Goal: Task Accomplishment & Management: Manage account settings

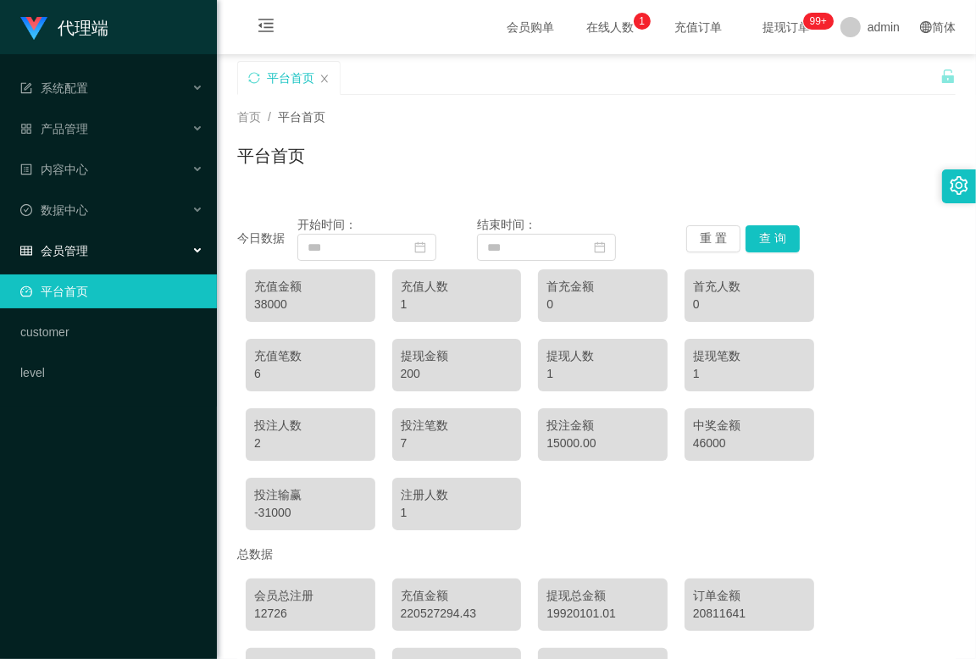
drag, startPoint x: 131, startPoint y: 242, endPoint x: 132, endPoint y: 292, distance: 50.0
click at [131, 242] on div "会员管理" at bounding box center [108, 251] width 217 height 34
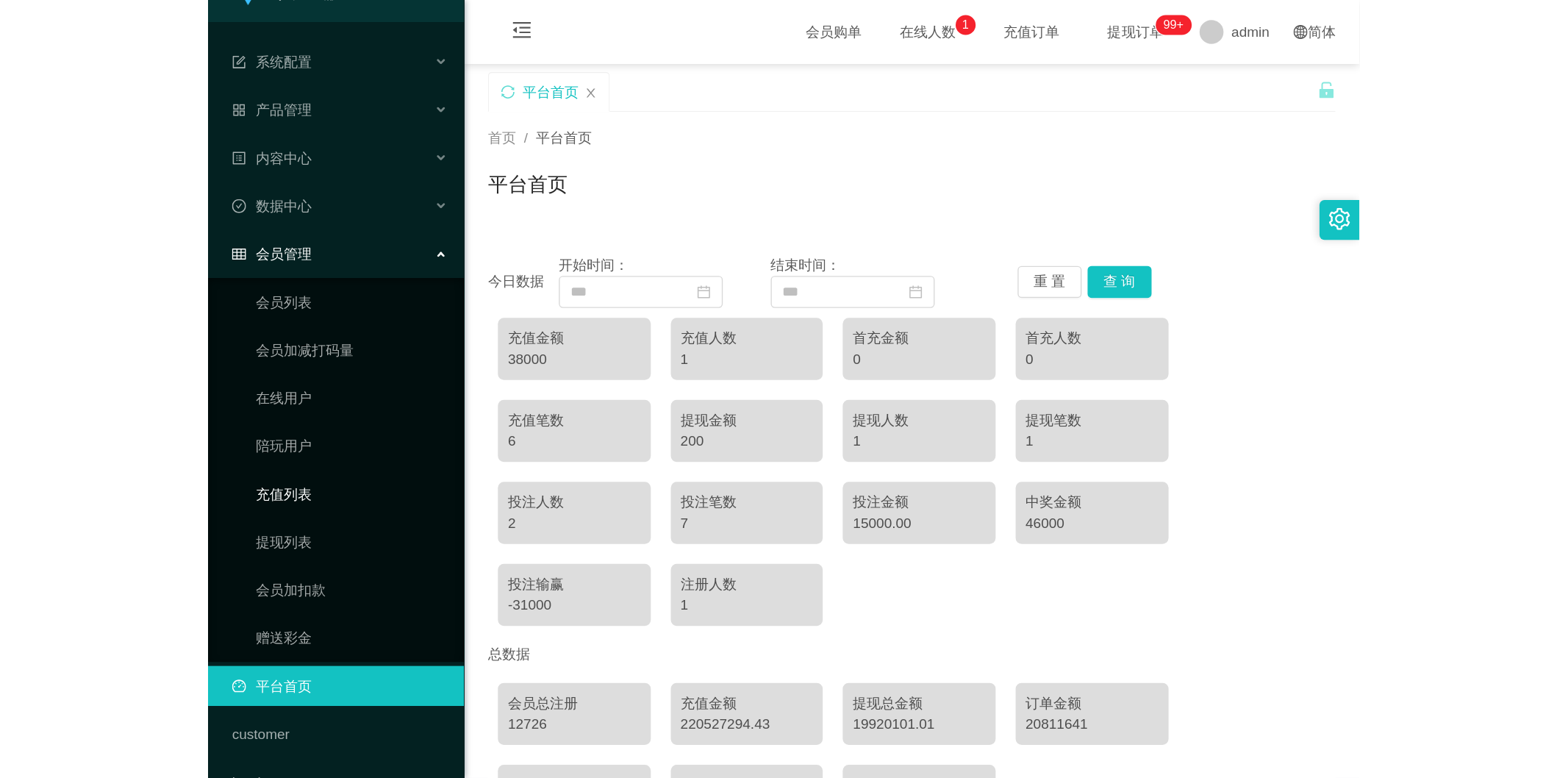
scroll to position [62, 0]
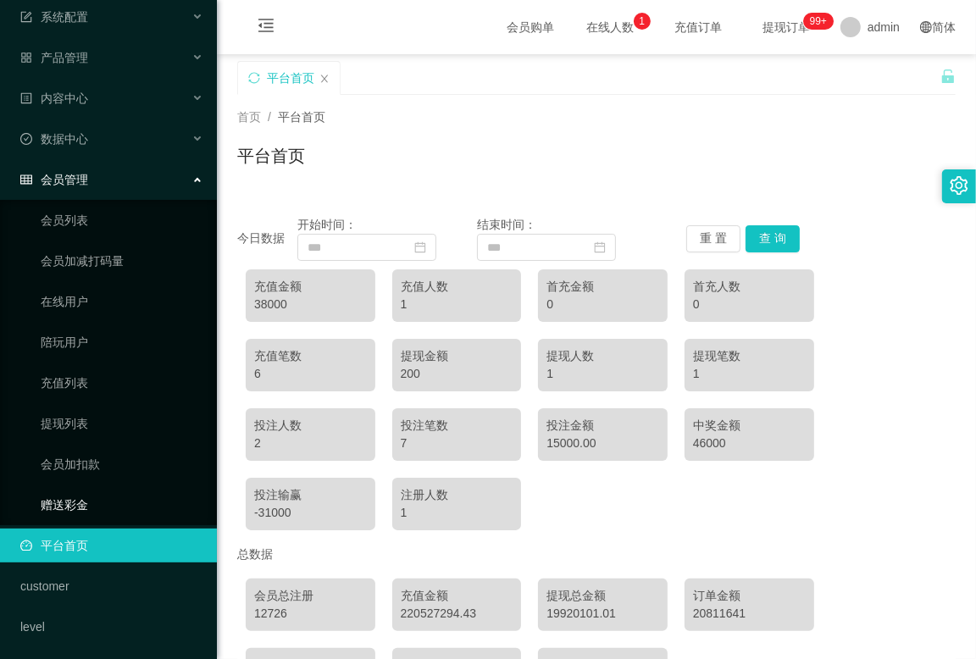
drag, startPoint x: 88, startPoint y: 497, endPoint x: 214, endPoint y: 459, distance: 131.7
click at [88, 498] on link "赠送彩金" at bounding box center [122, 505] width 163 height 34
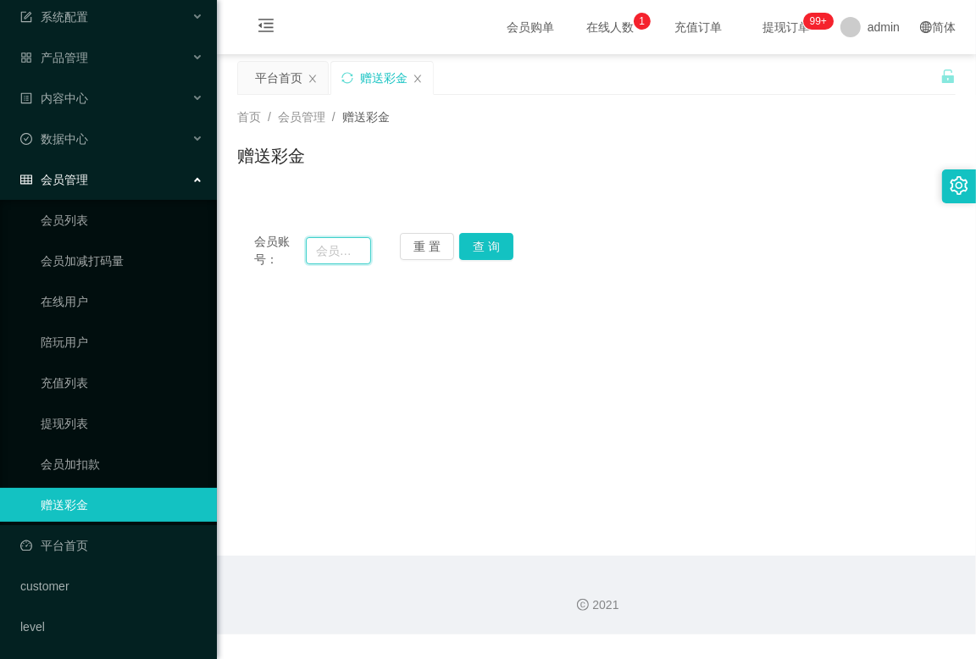
click at [337, 256] on input "text" at bounding box center [338, 250] width 65 height 27
type input "sasaq"
click at [489, 260] on div "重 置 查 询" at bounding box center [458, 251] width 117 height 36
click at [487, 238] on button "查 询" at bounding box center [486, 246] width 54 height 27
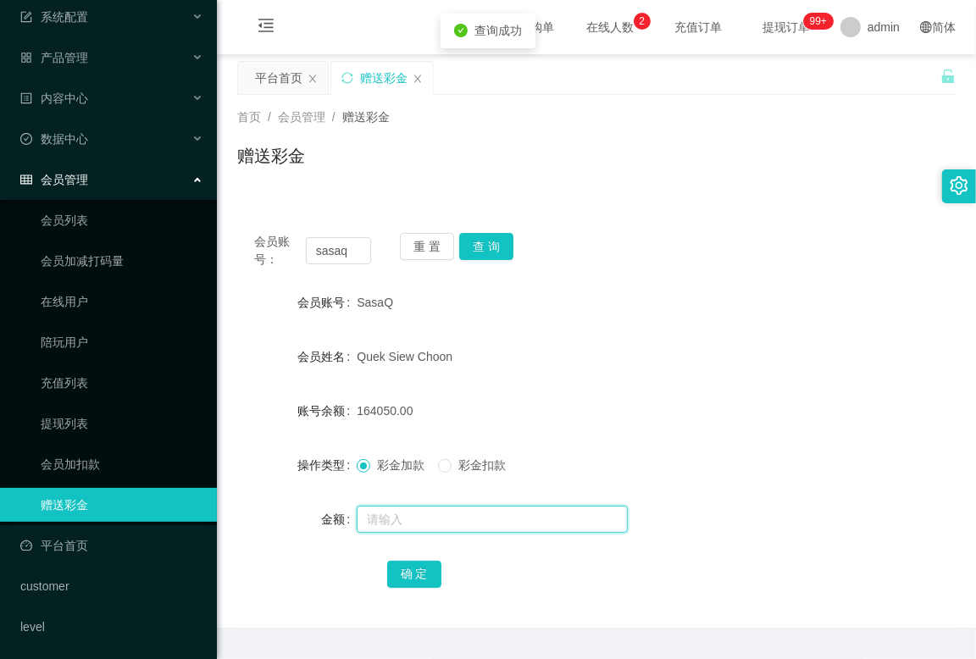
click at [419, 527] on input "text" at bounding box center [492, 519] width 271 height 27
type input "20000"
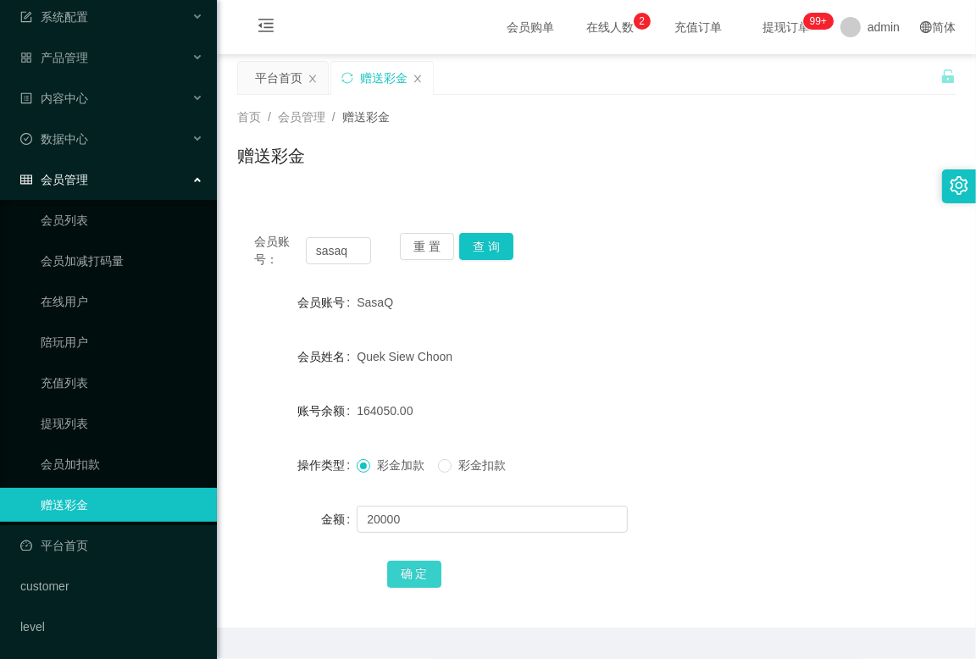
click at [410, 572] on button "确 定" at bounding box center [414, 574] width 54 height 27
click at [650, 303] on div "SasaQ" at bounding box center [566, 303] width 419 height 34
click at [475, 251] on button "查 询" at bounding box center [486, 246] width 54 height 27
click at [522, 419] on div "184050.00" at bounding box center [566, 411] width 419 height 34
click at [417, 579] on button "确 定" at bounding box center [414, 574] width 54 height 27
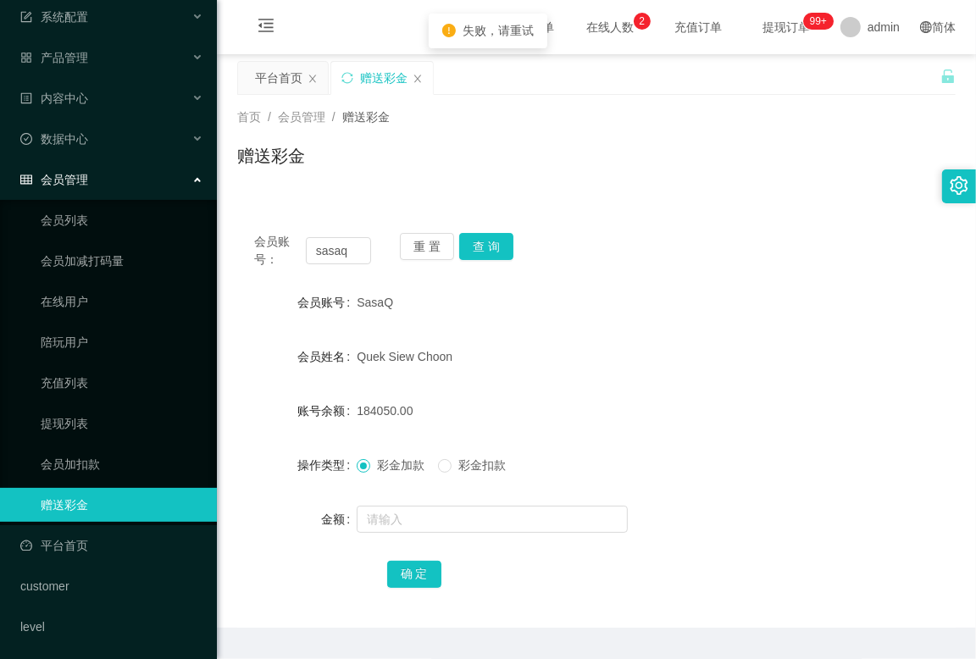
click at [681, 408] on div "184050.00" at bounding box center [566, 411] width 419 height 34
click at [354, 251] on input "sasaq" at bounding box center [338, 250] width 65 height 27
click at [487, 247] on button "查 询" at bounding box center [486, 246] width 54 height 27
click at [416, 582] on button "确 定" at bounding box center [414, 574] width 54 height 27
click at [637, 368] on div "Quek Siew Choon" at bounding box center [566, 357] width 419 height 34
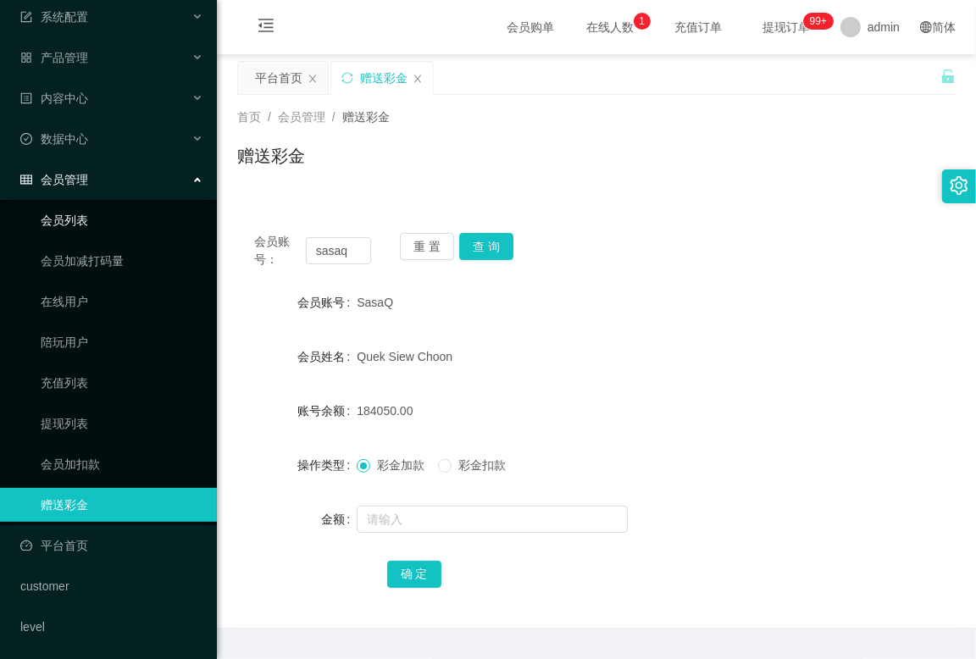
click at [85, 215] on link "会员列表" at bounding box center [122, 220] width 163 height 34
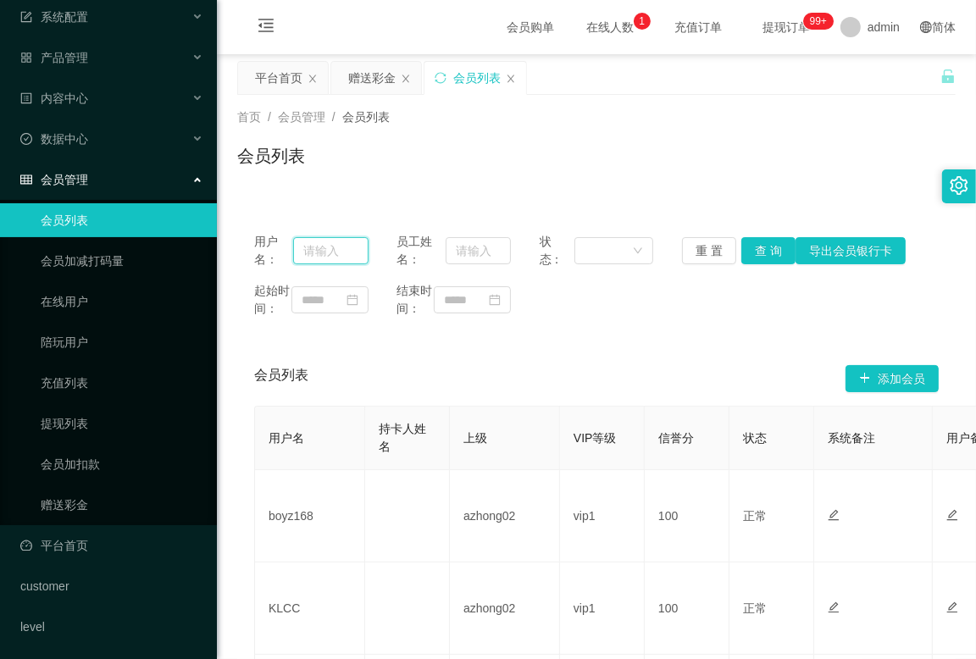
click at [327, 254] on input "text" at bounding box center [330, 250] width 75 height 27
type input "sasaQ"
click at [752, 249] on button "查 询" at bounding box center [769, 250] width 54 height 27
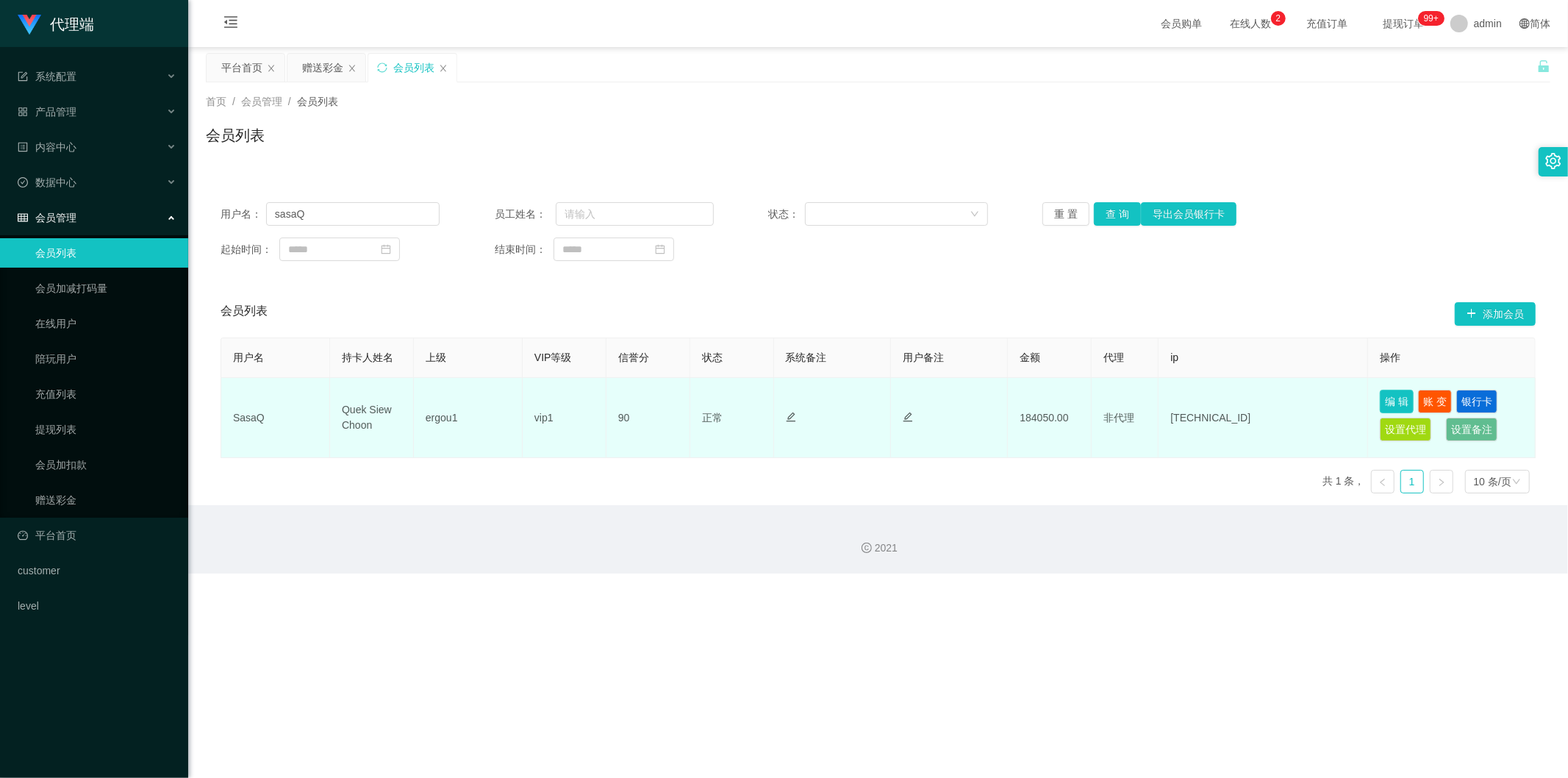
click at [846, 401] on button "编 辑" at bounding box center [1396, 401] width 34 height 23
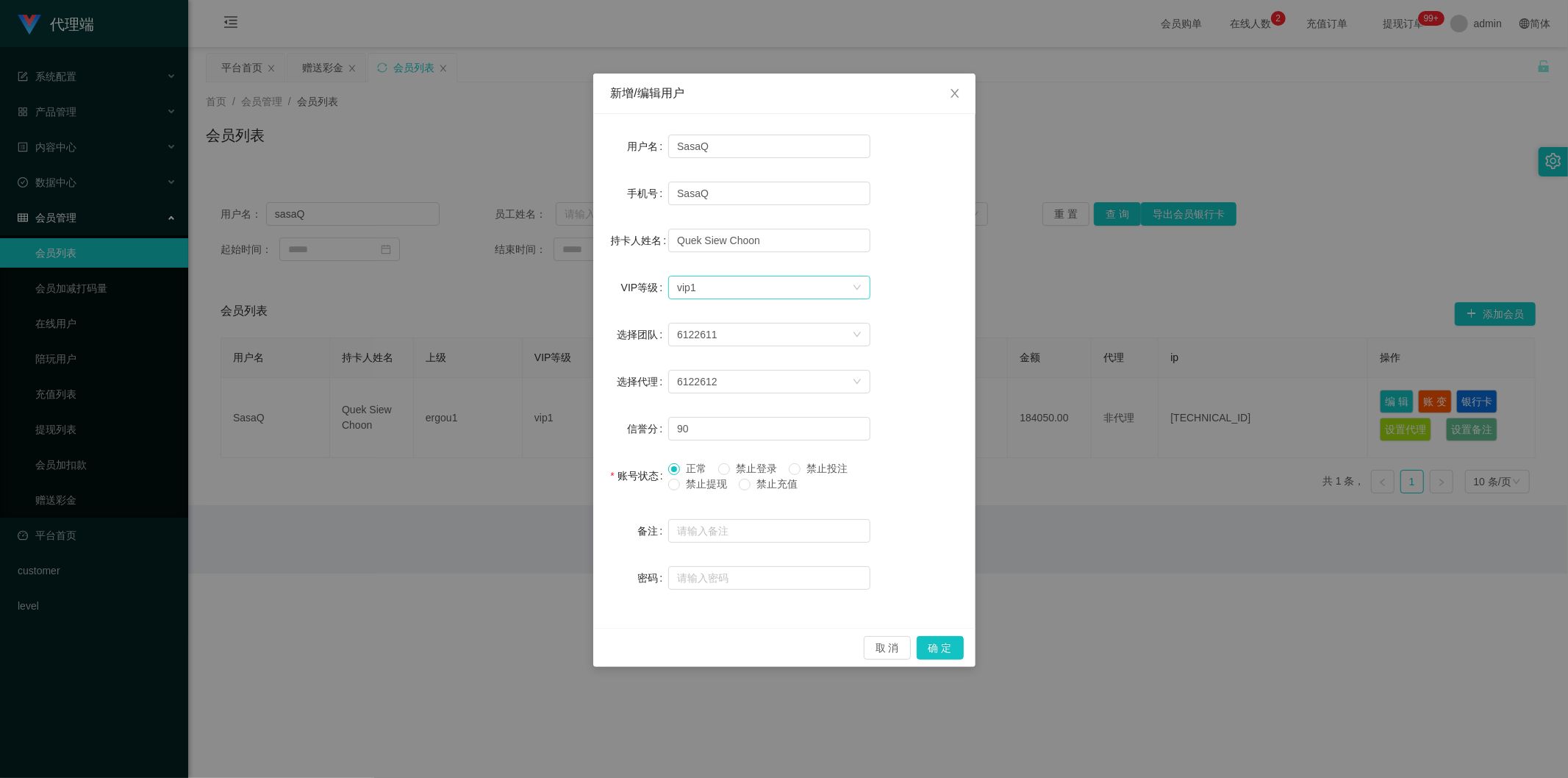
click at [796, 287] on div "选择VIP等级 vip1" at bounding box center [765, 287] width 175 height 22
click at [846, 347] on div "选择团队 6122611" at bounding box center [784, 335] width 347 height 29
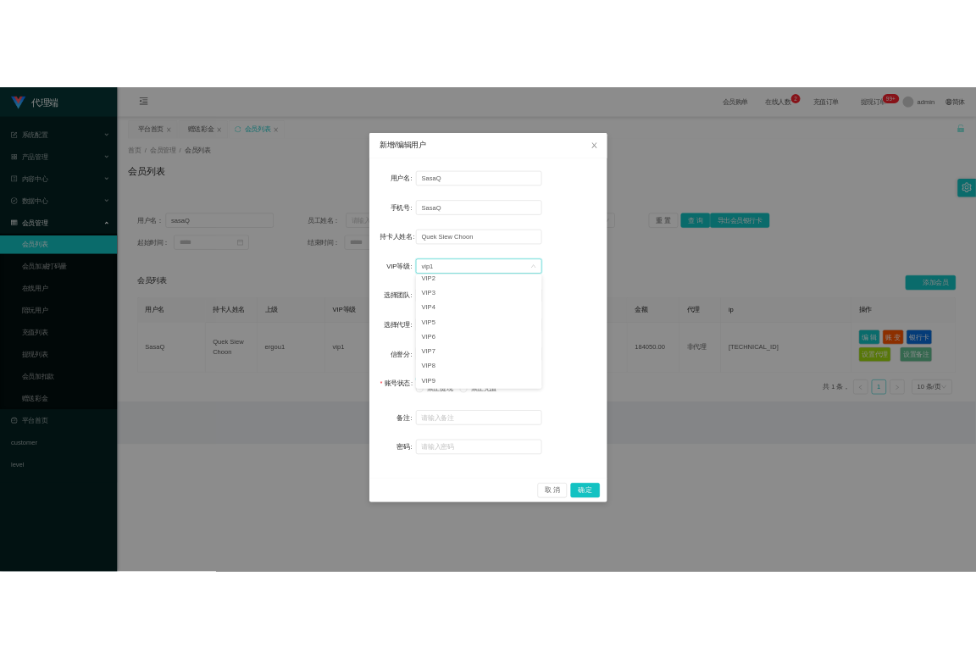
scroll to position [3, 0]
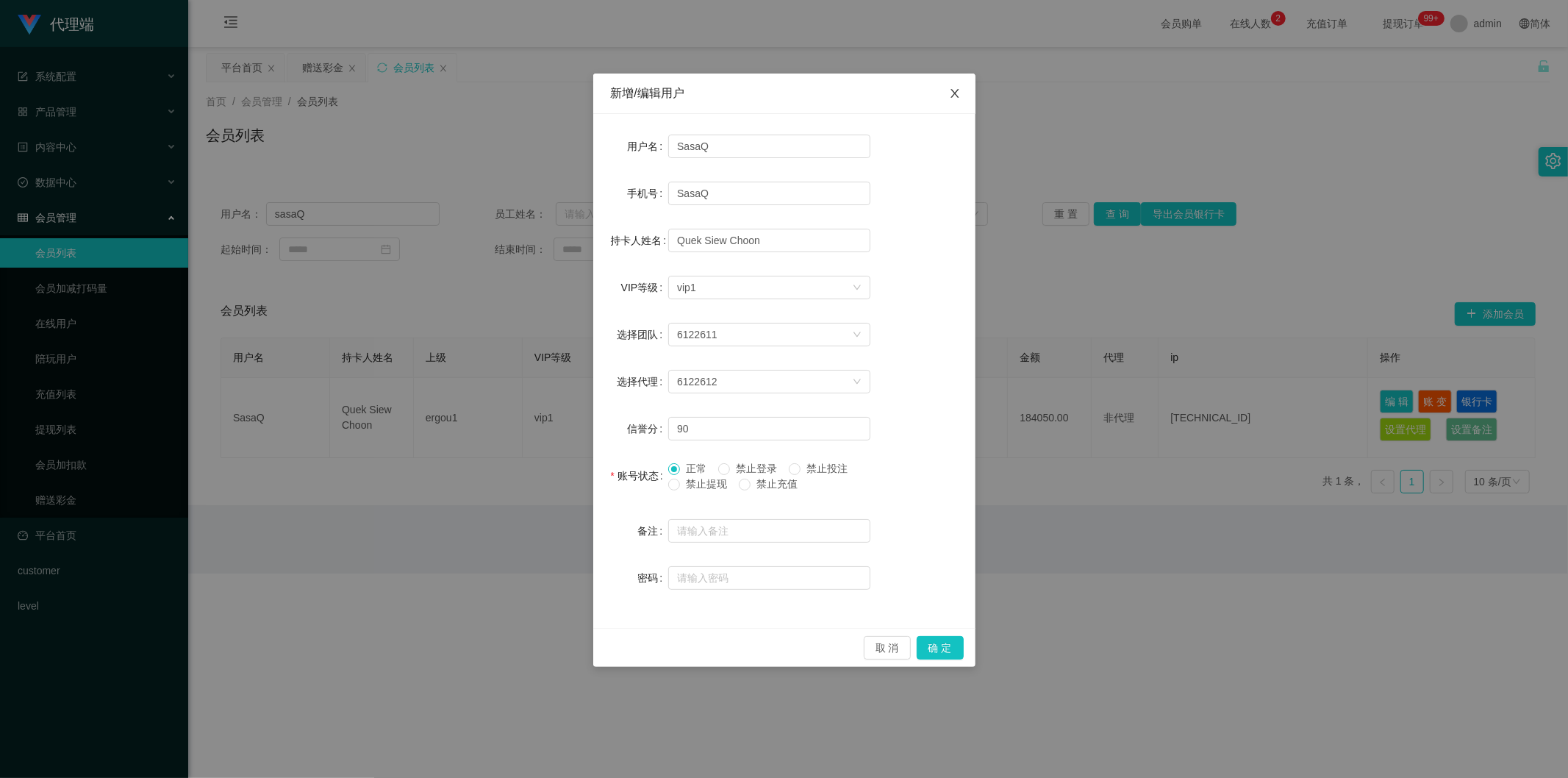
click at [846, 94] on icon "图标: close" at bounding box center [955, 94] width 12 height 12
